Goal: Information Seeking & Learning: Learn about a topic

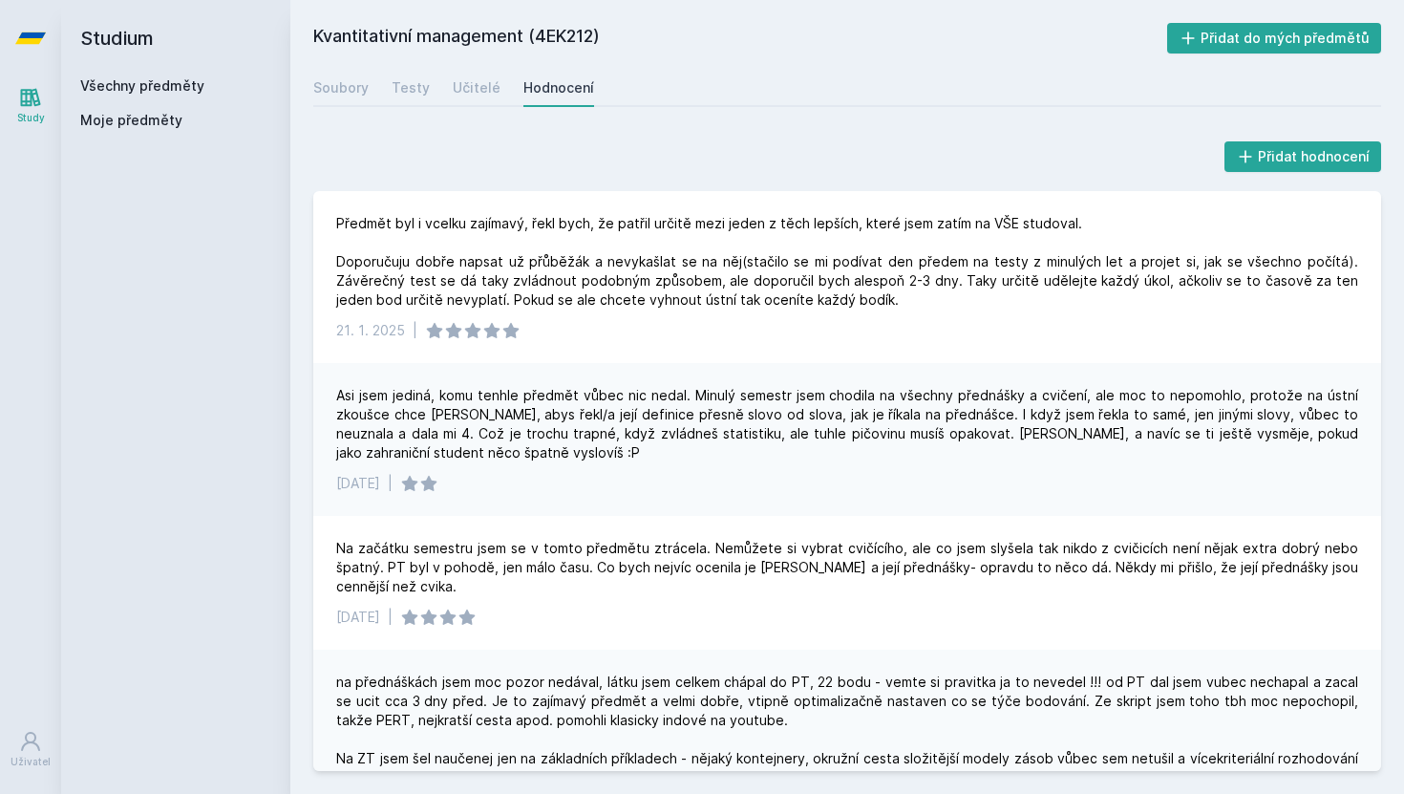
click at [170, 81] on link "Všechny předměty" at bounding box center [142, 85] width 124 height 16
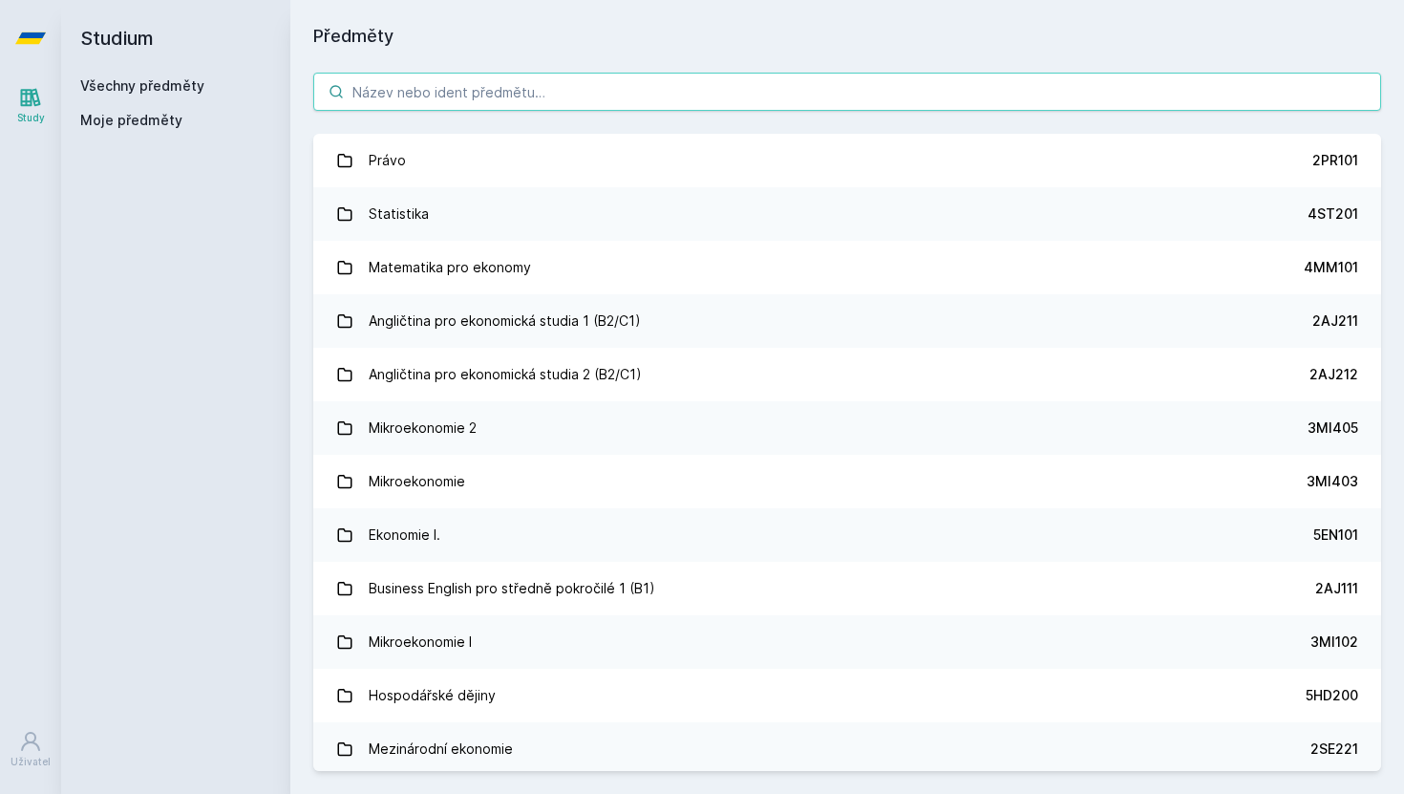
click at [419, 81] on input "search" at bounding box center [847, 92] width 1068 height 38
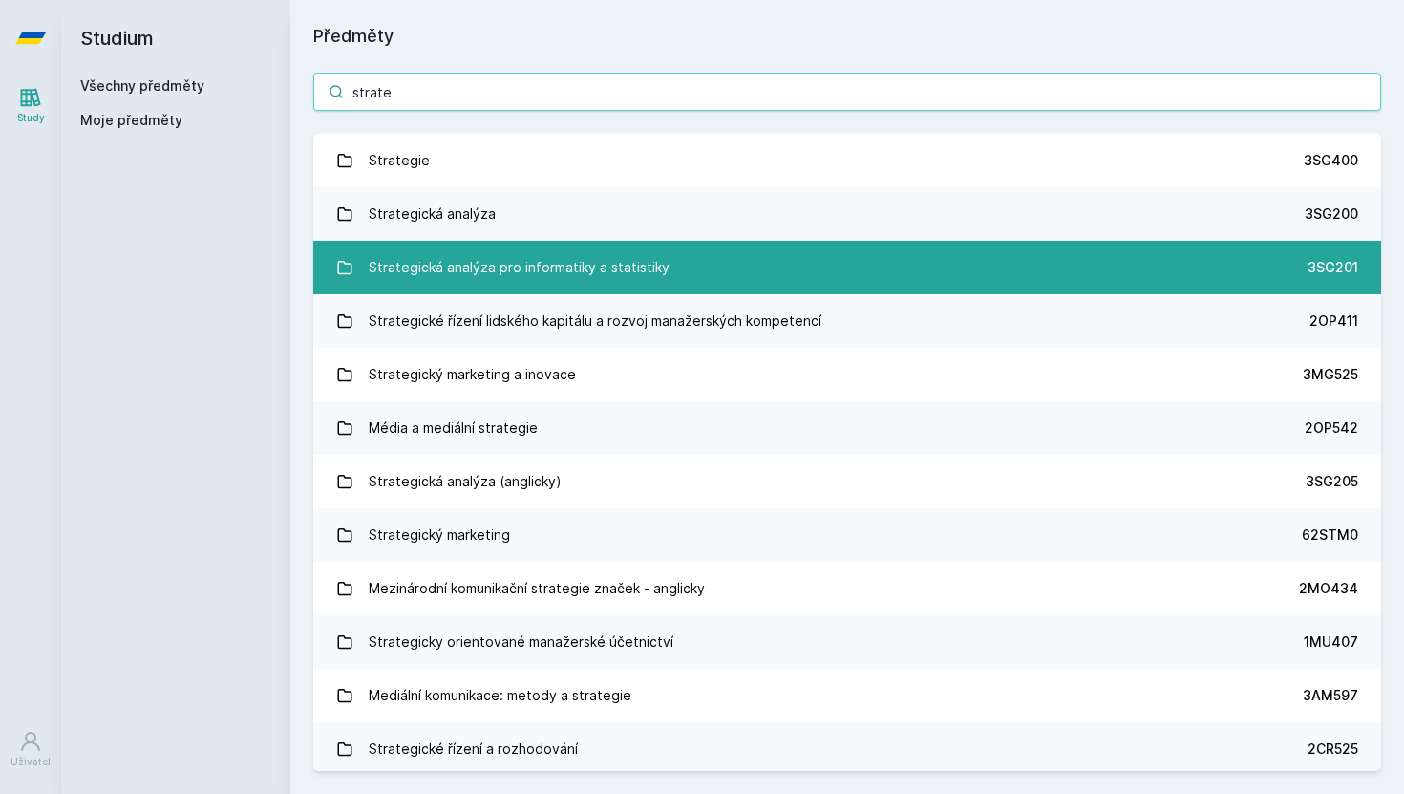
type input "strate"
click at [599, 267] on div "Strategická analýza pro informatiky a statistiky" at bounding box center [519, 267] width 301 height 38
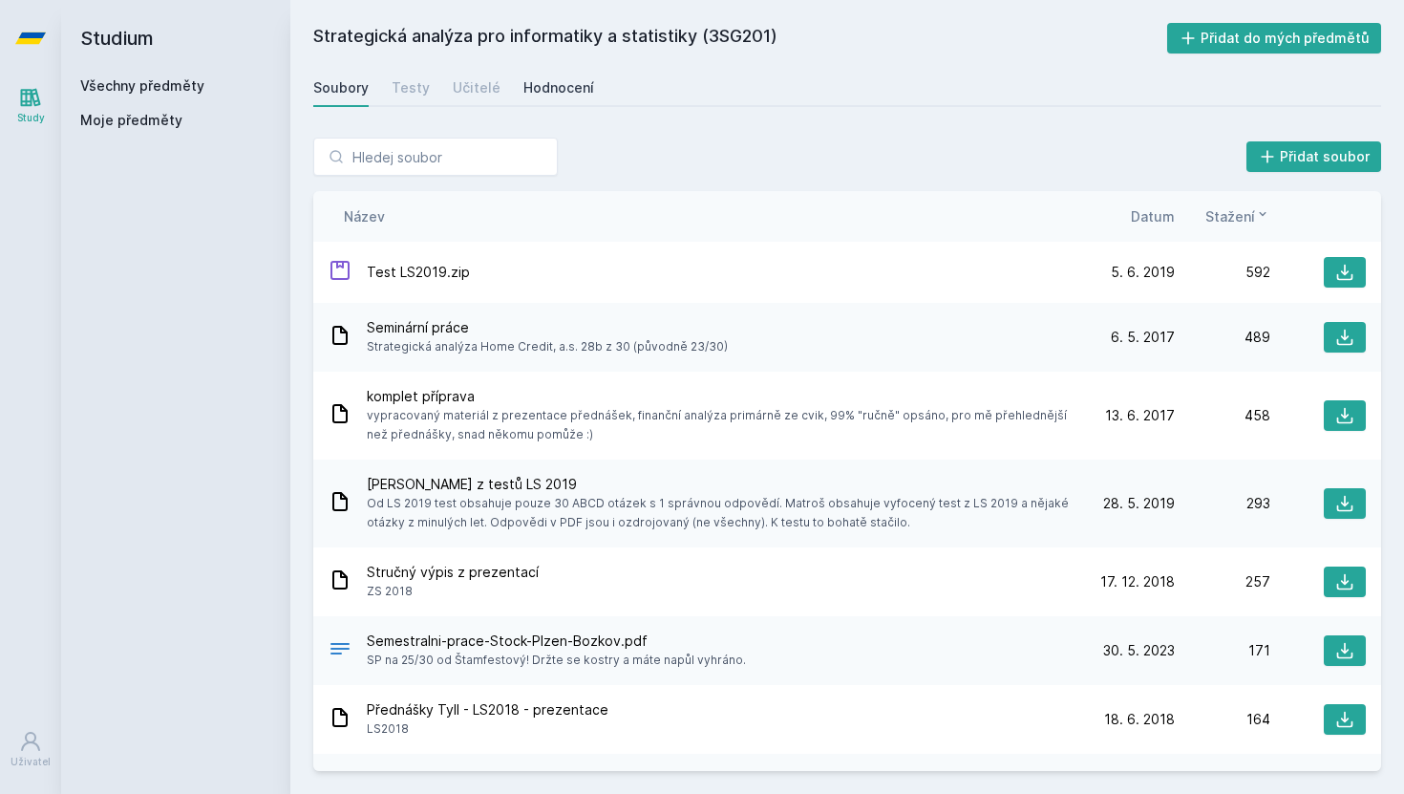
click at [548, 89] on div "Hodnocení" at bounding box center [558, 87] width 71 height 19
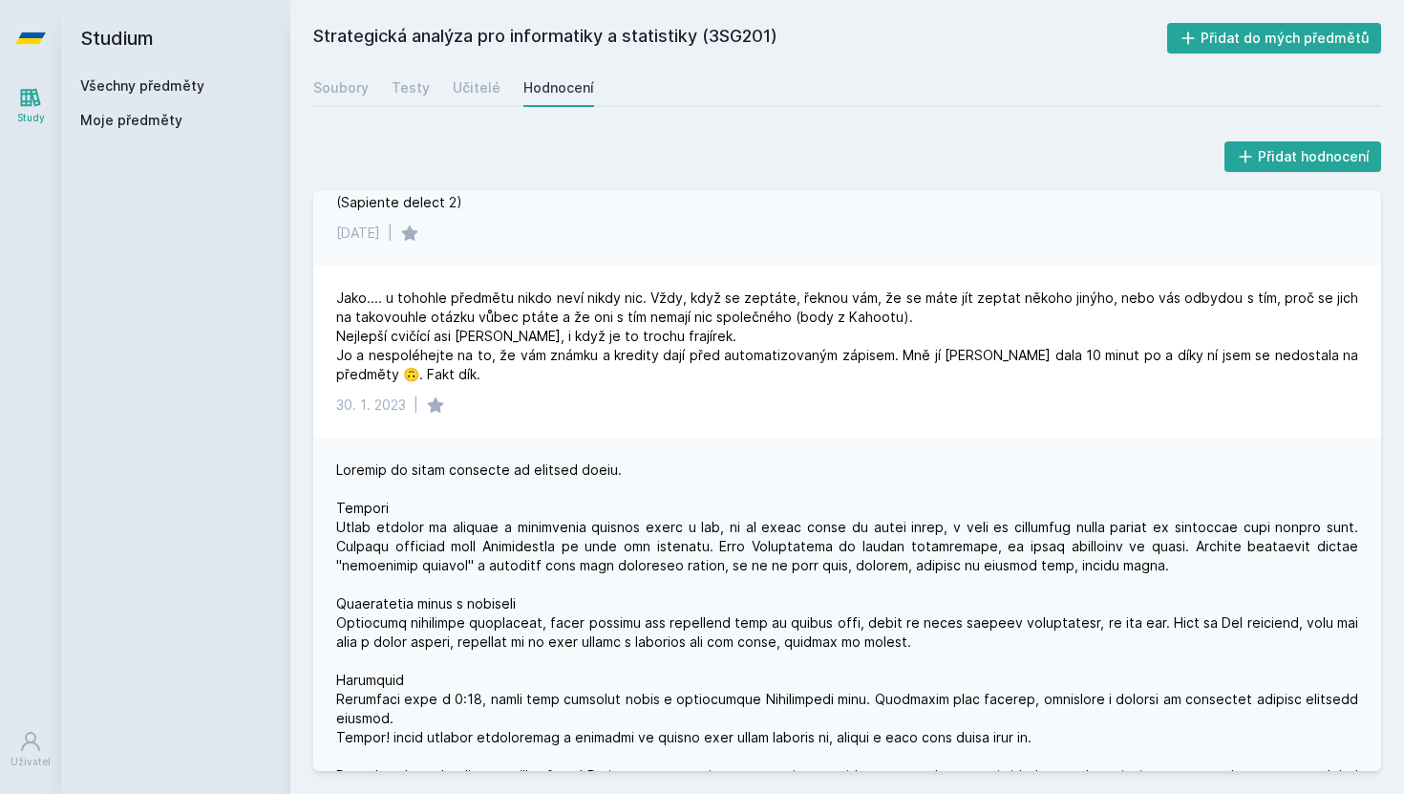
scroll to position [1763, 0]
